Goal: Find specific page/section: Find specific page/section

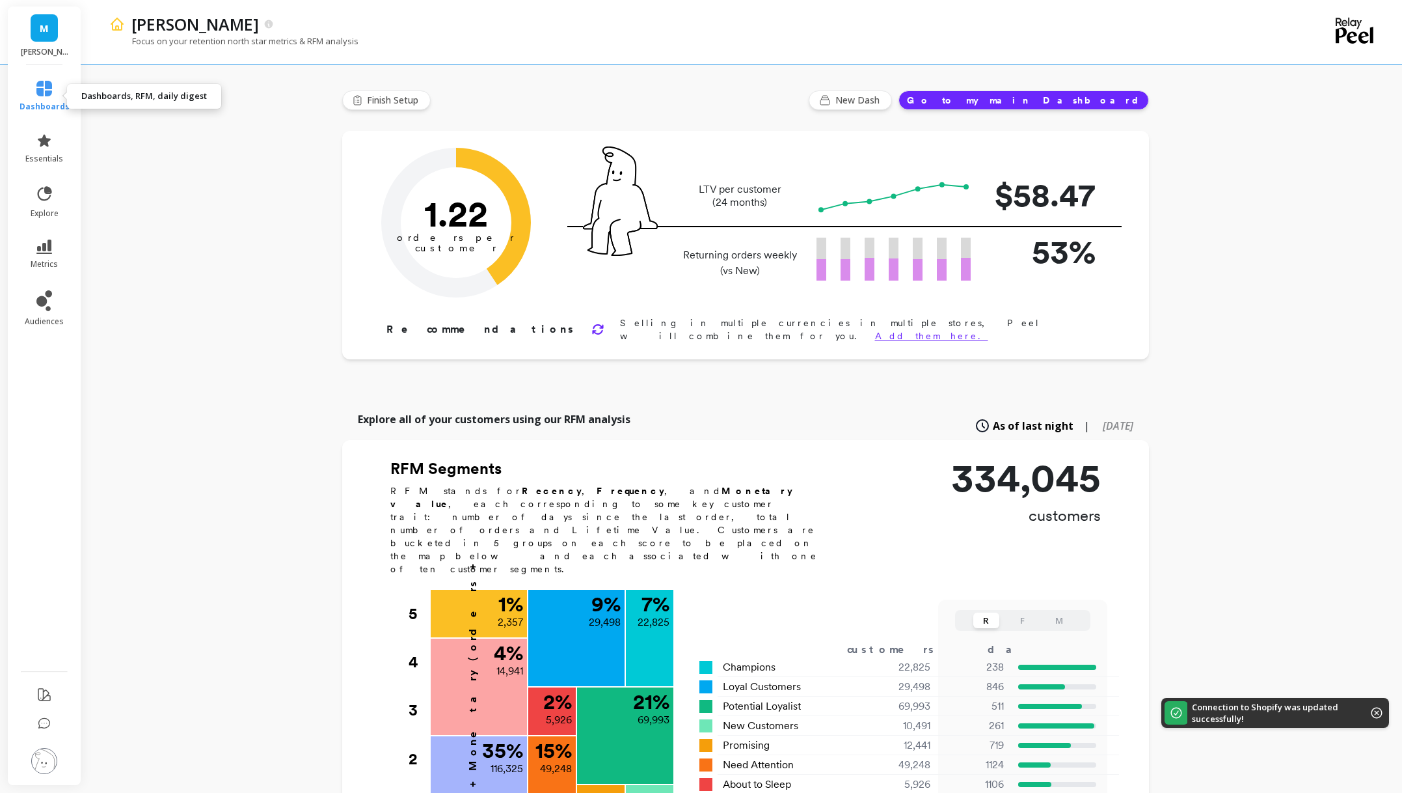
click at [44, 97] on link "dashboards" at bounding box center [45, 96] width 50 height 31
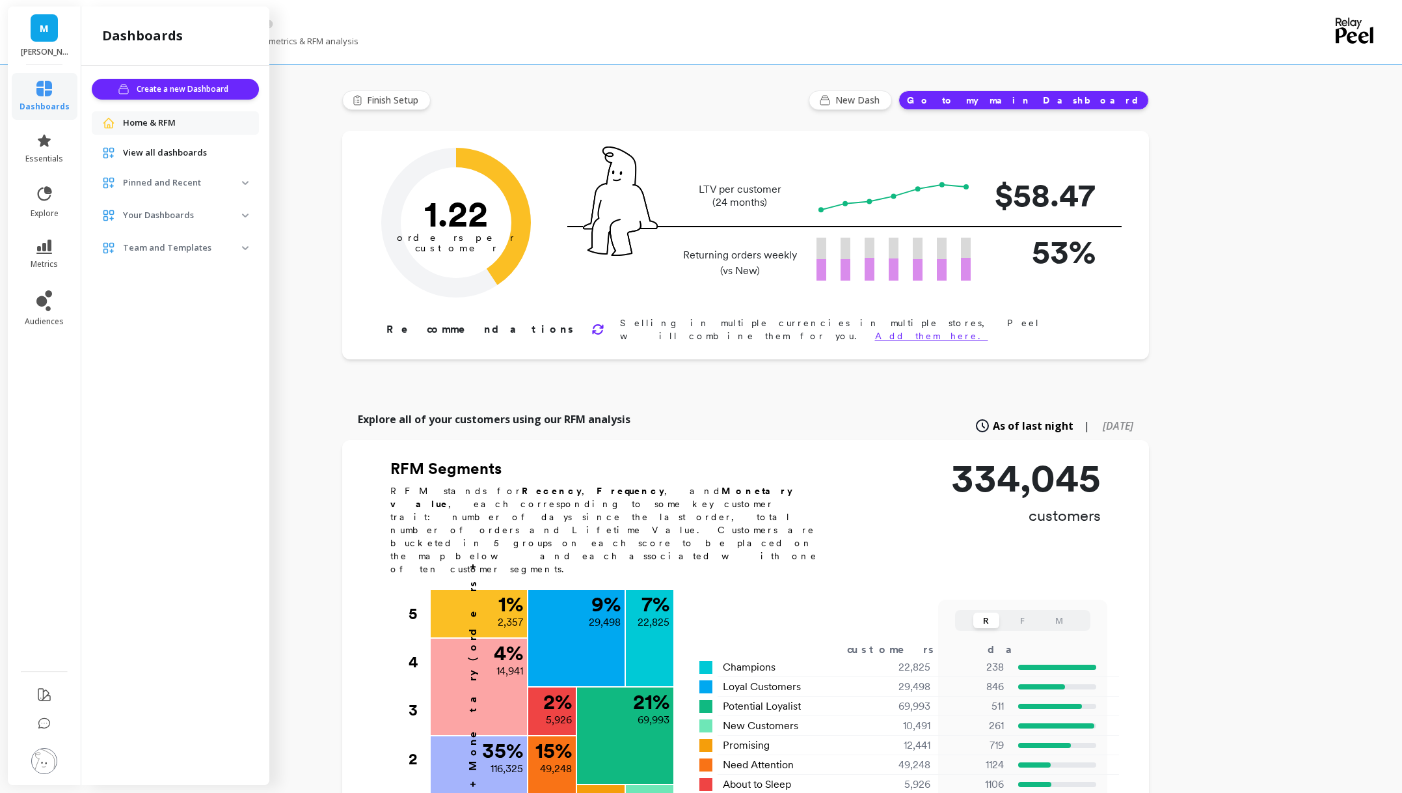
click at [153, 154] on span "View all dashboards" at bounding box center [165, 152] width 84 height 13
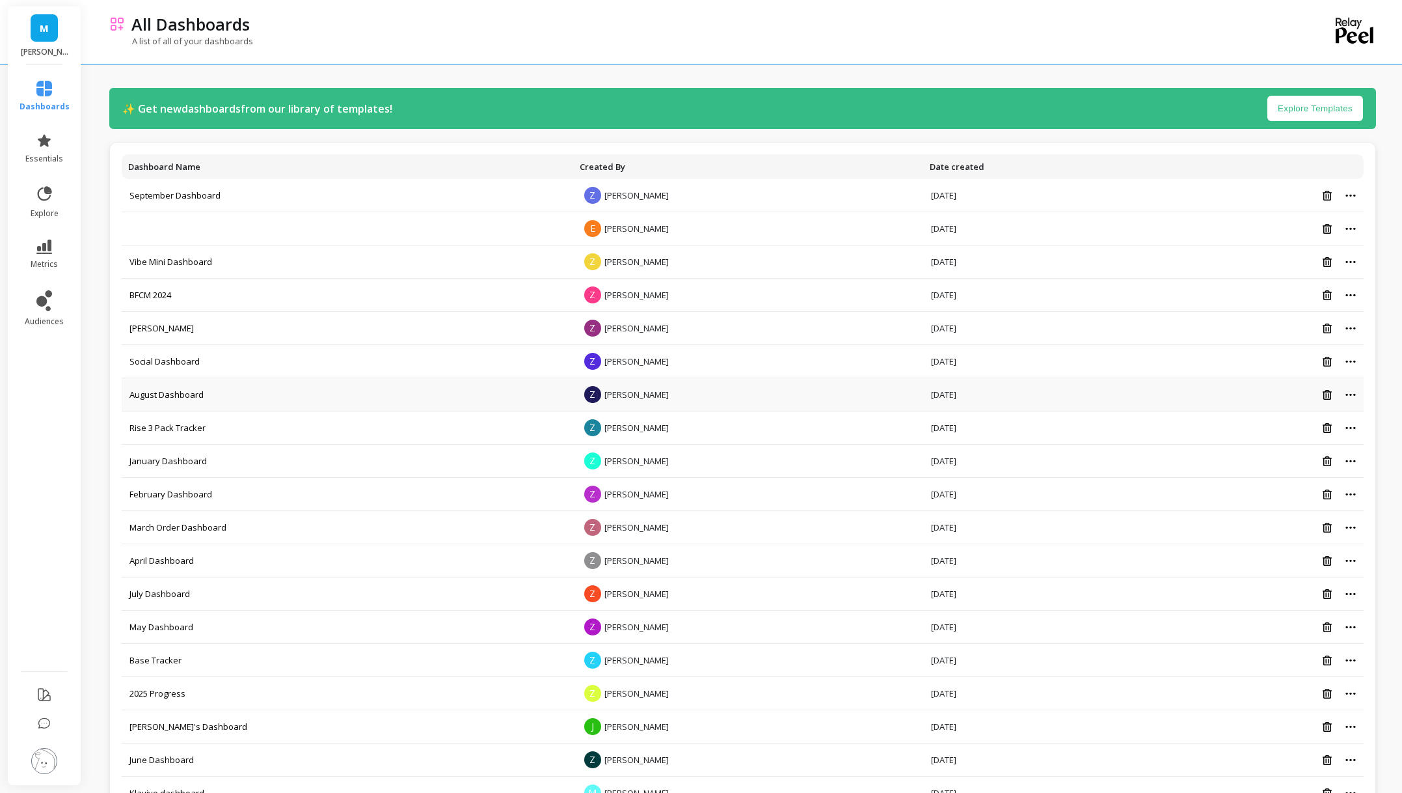
scroll to position [112, 0]
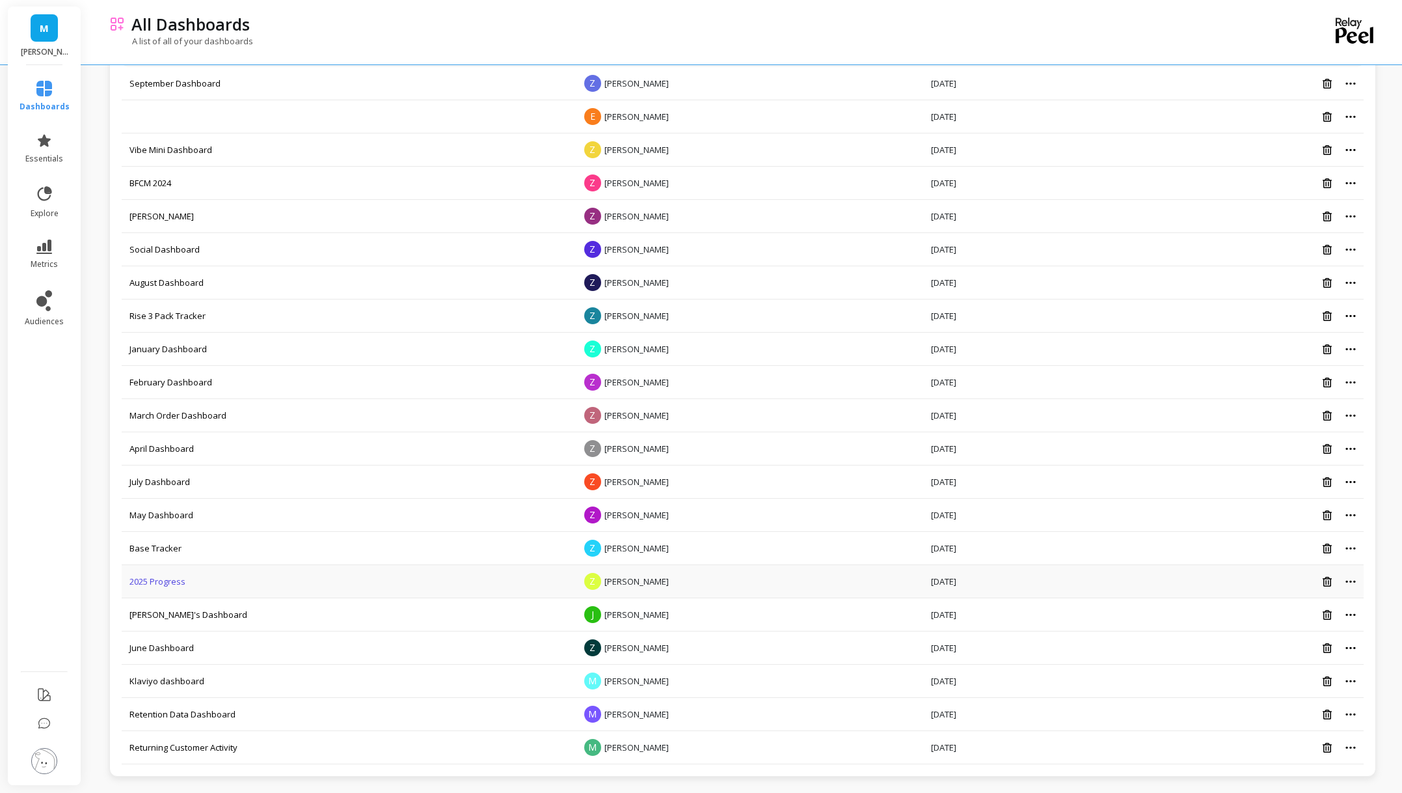
click at [152, 581] on link "2025 Progress" at bounding box center [157, 581] width 56 height 12
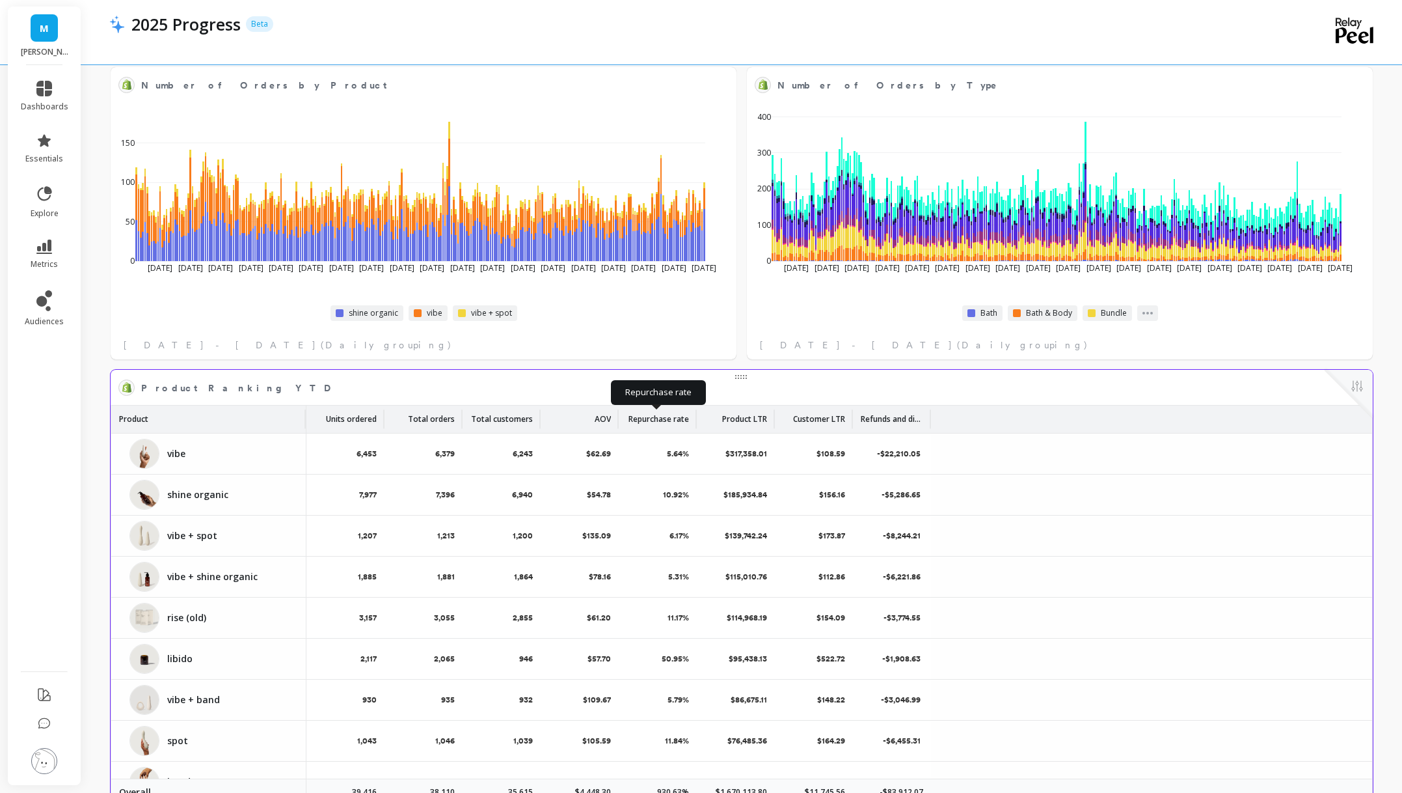
click at [657, 415] on p "Repurchase rate" at bounding box center [659, 415] width 61 height 20
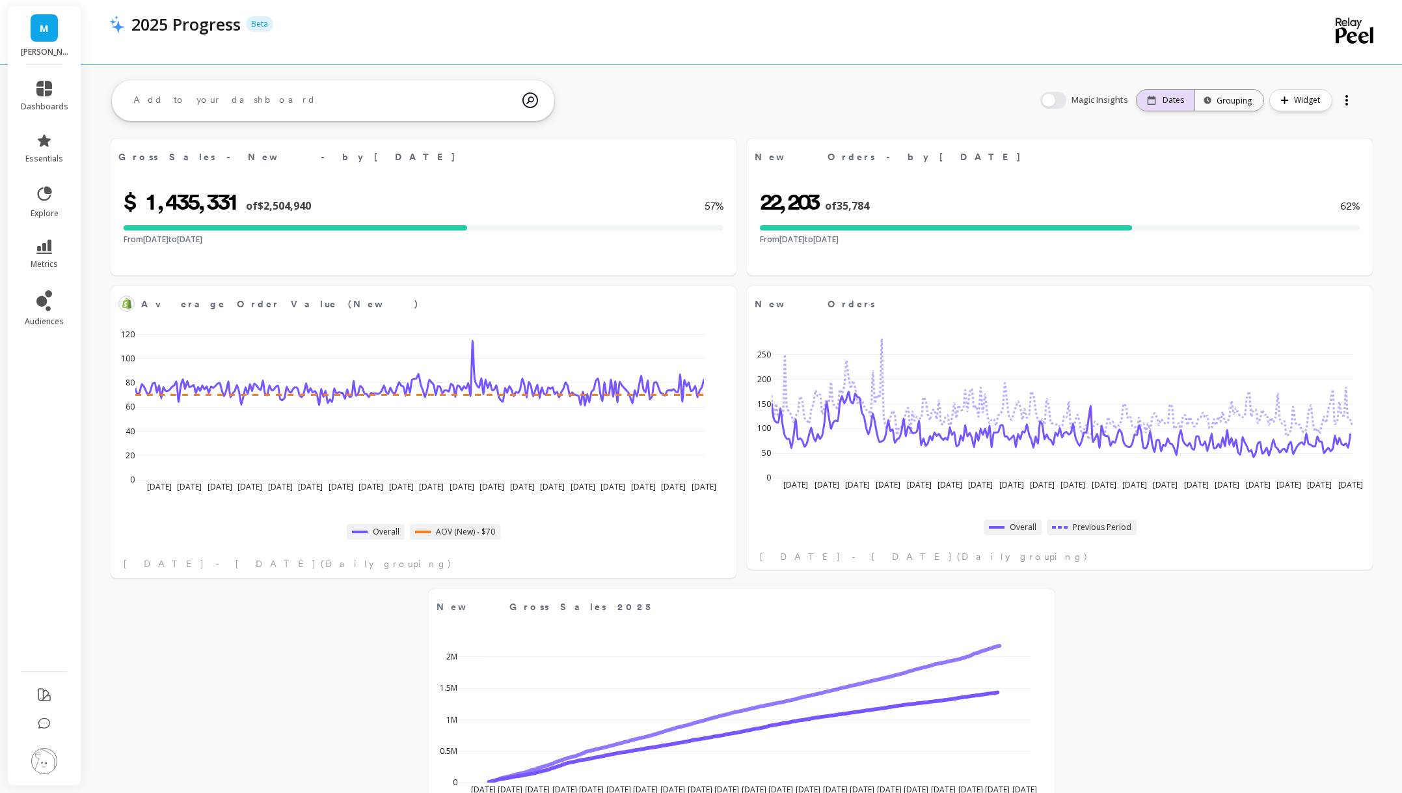
click at [1169, 101] on p "Dates" at bounding box center [1173, 100] width 21 height 10
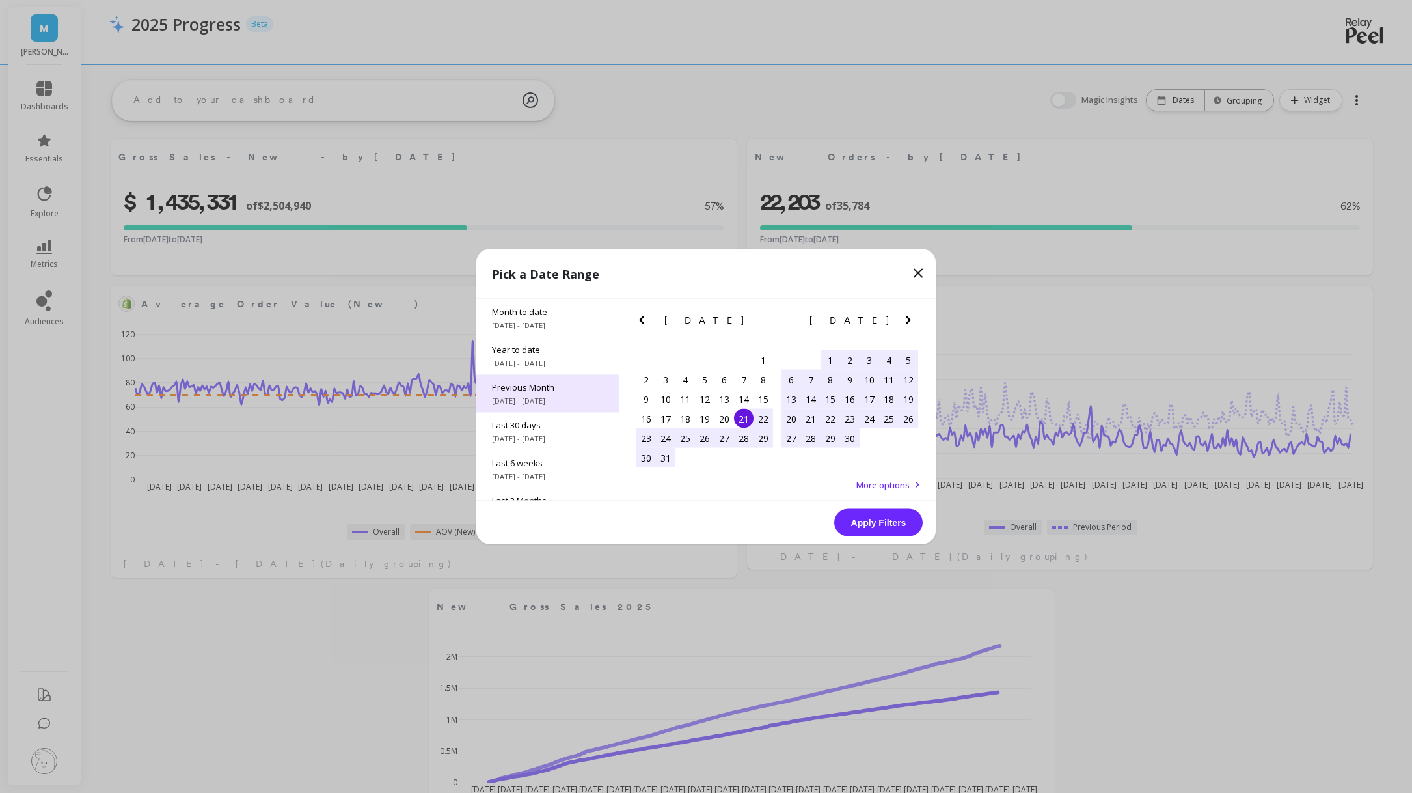
drag, startPoint x: 537, startPoint y: 353, endPoint x: 594, endPoint y: 390, distance: 68.2
click at [537, 353] on span "Year to date" at bounding box center [547, 350] width 111 height 12
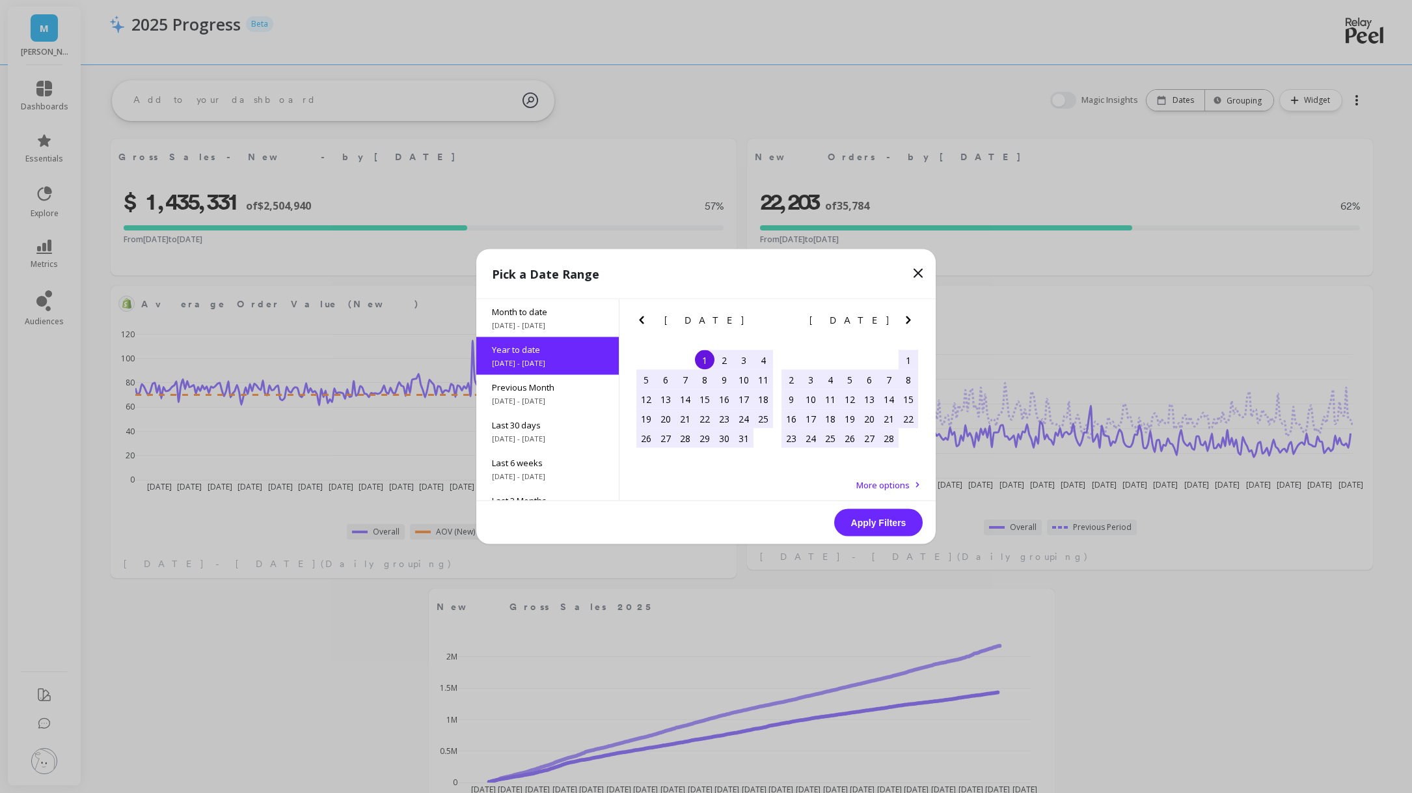
click at [867, 520] on button "Apply Filters" at bounding box center [878, 522] width 88 height 27
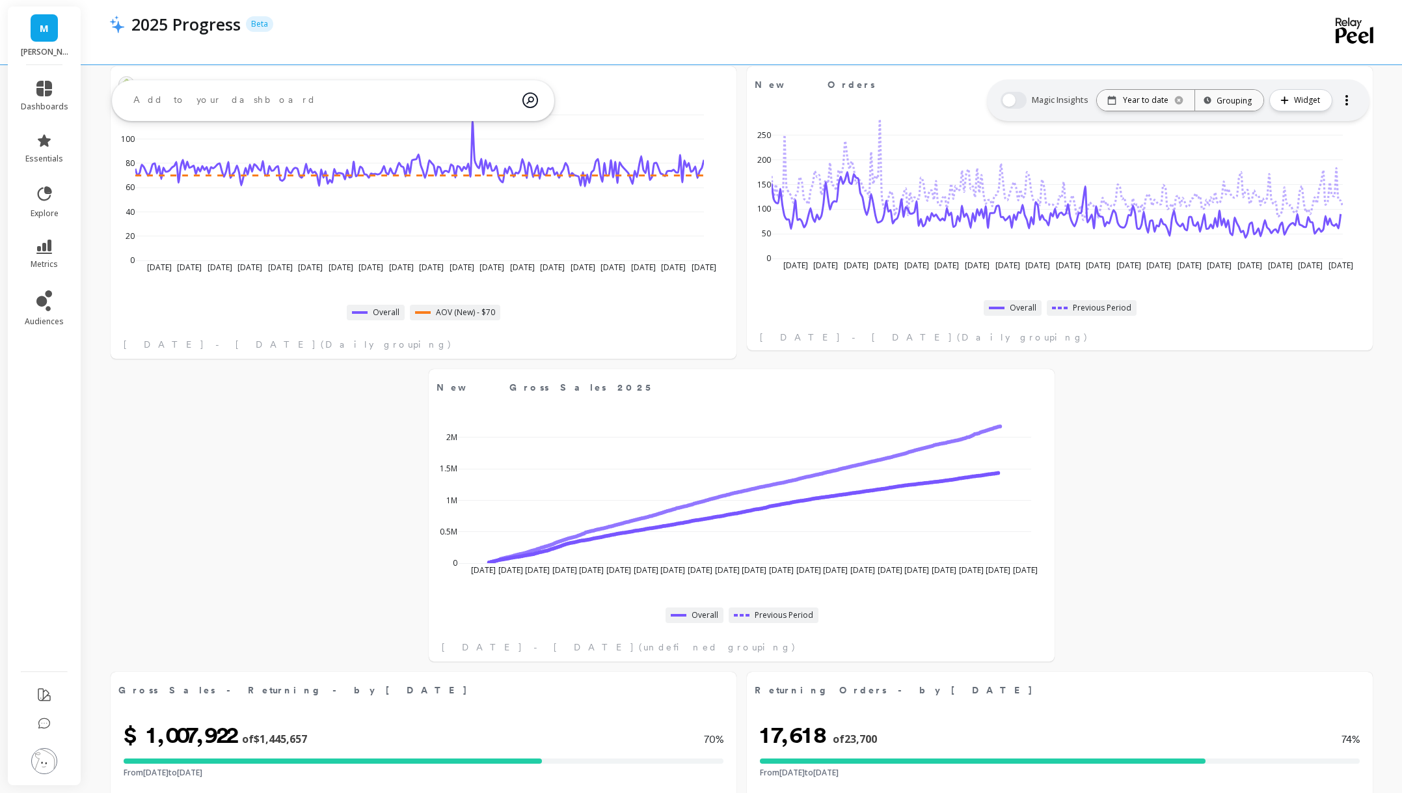
scroll to position [2665, 0]
